Goal: Find specific page/section: Find specific page/section

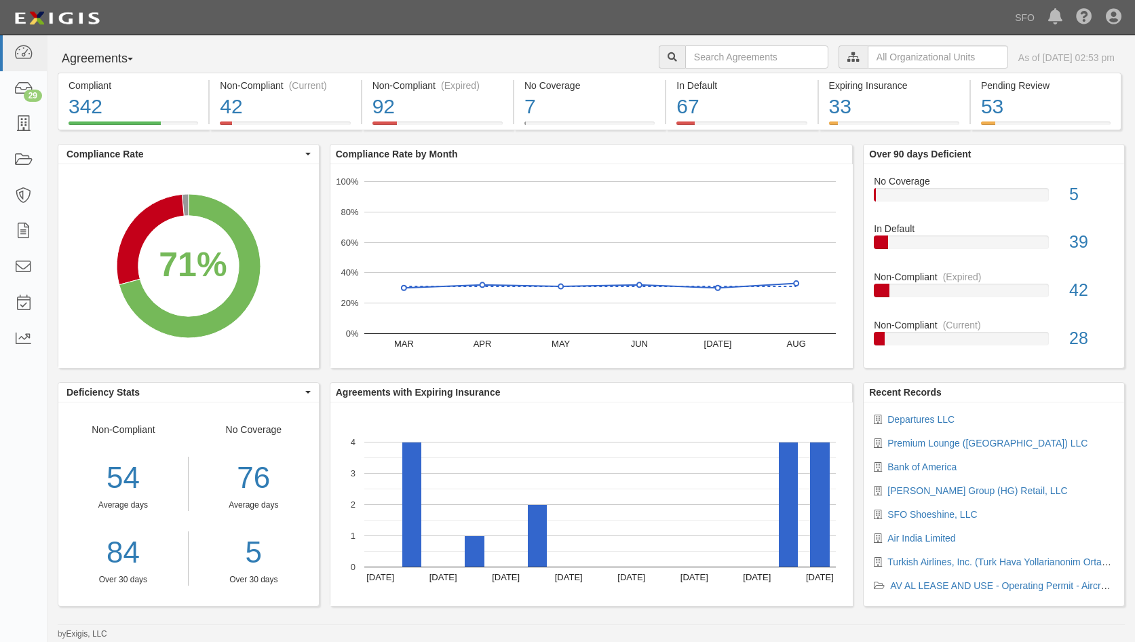
click at [85, 52] on button "Agreements" at bounding box center [109, 58] width 102 height 27
click at [95, 91] on link "Parties" at bounding box center [111, 87] width 107 height 18
drag, startPoint x: 114, startPoint y: 58, endPoint x: 130, endPoint y: 81, distance: 27.3
click at [114, 58] on button "Agreements" at bounding box center [109, 58] width 102 height 27
click at [130, 81] on link "Parties" at bounding box center [111, 87] width 107 height 18
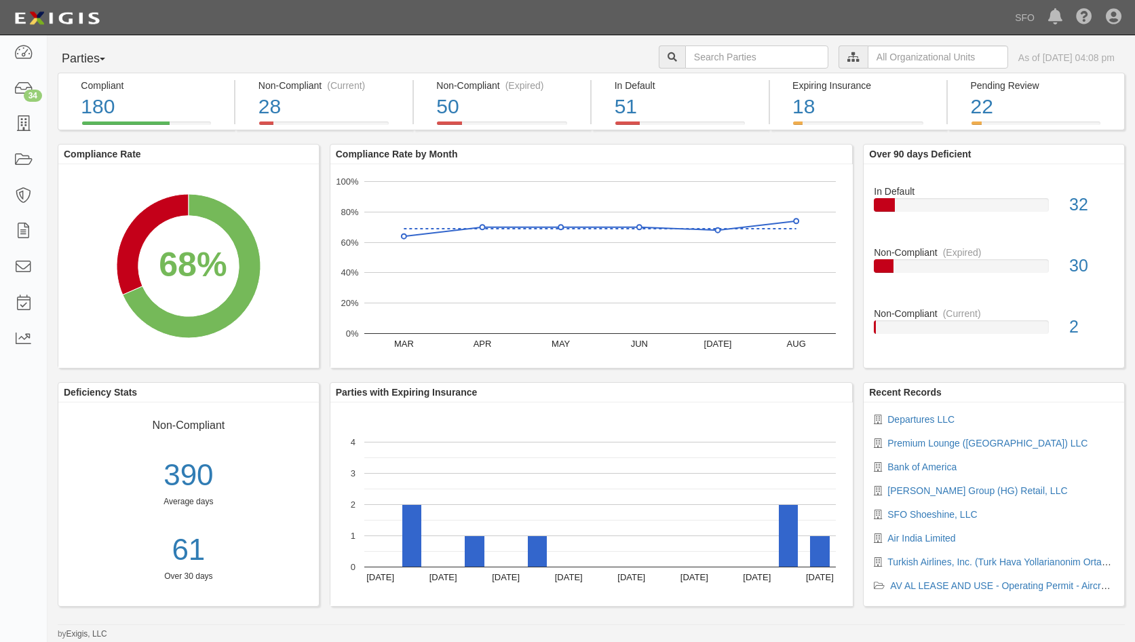
click at [860, 408] on div "Parties with Expiring Insurance [DATE] Sep [DATE] Sep [DATE] Sep [DATE] Sep 23 …" at bounding box center [592, 501] width 544 height 238
